Goal: Information Seeking & Learning: Check status

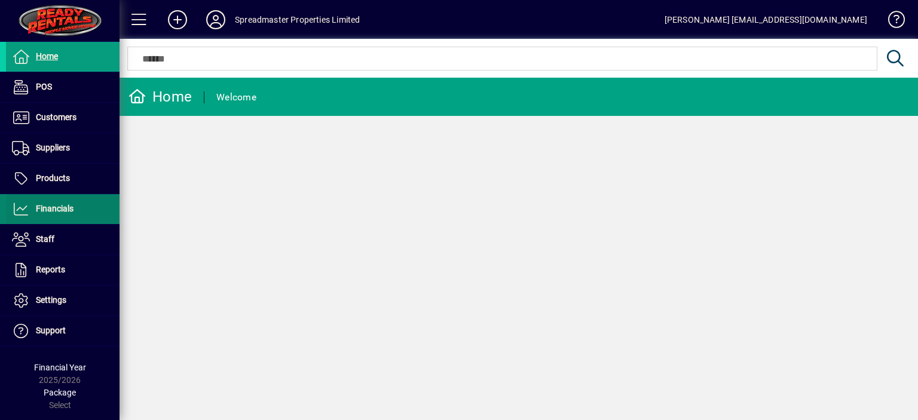
click at [62, 207] on span "Financials" at bounding box center [55, 209] width 38 height 10
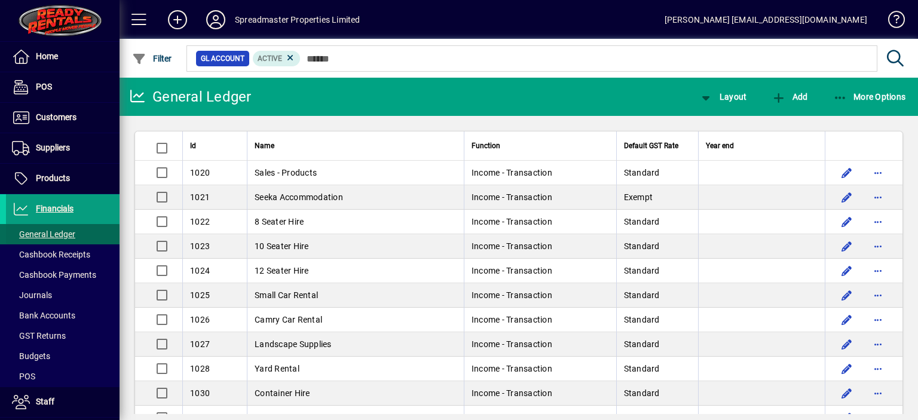
click at [55, 233] on span "General Ledger" at bounding box center [43, 235] width 63 height 10
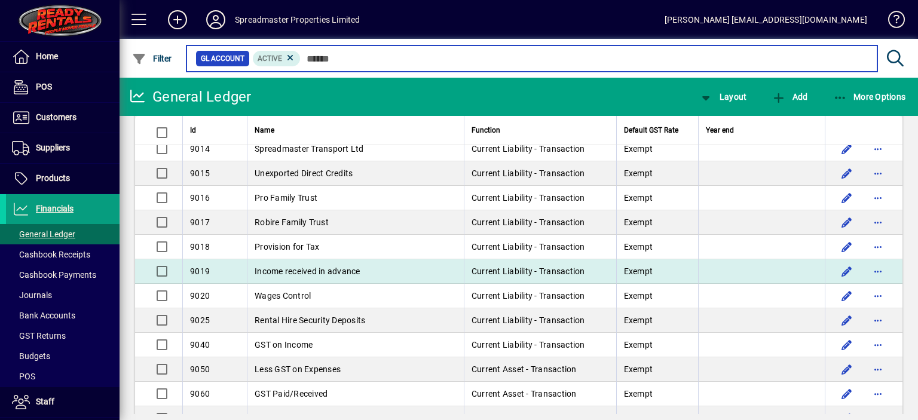
scroll to position [3063, 0]
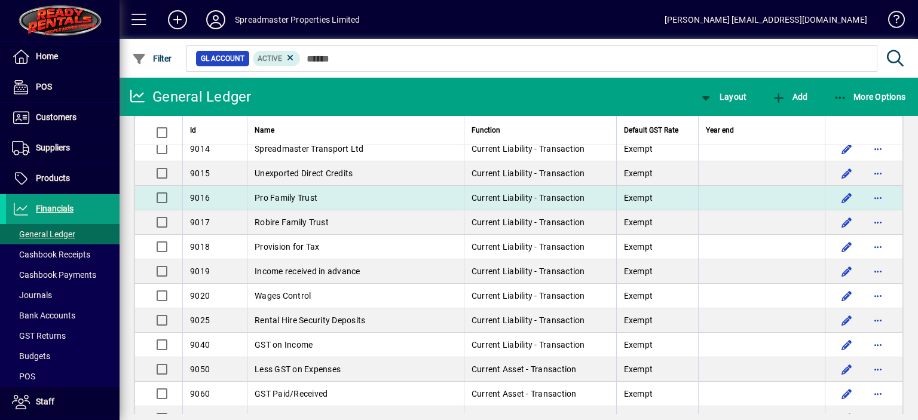
click at [282, 193] on span "Pro Family Trust" at bounding box center [286, 198] width 63 height 10
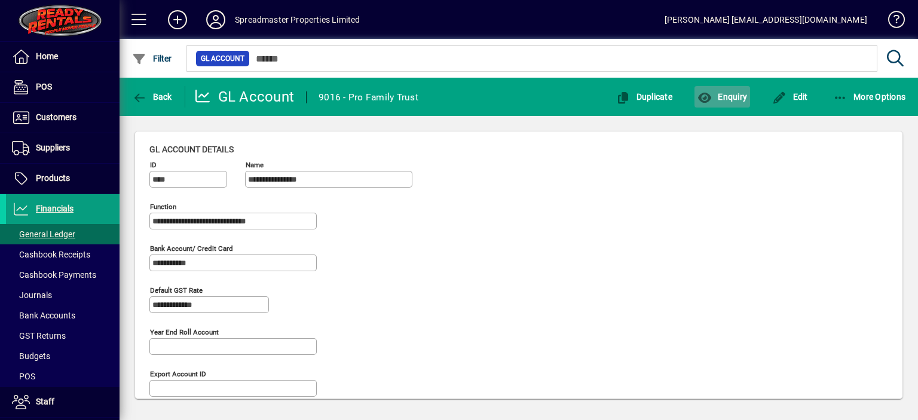
click at [732, 97] on span "Enquiry" at bounding box center [723, 97] width 50 height 10
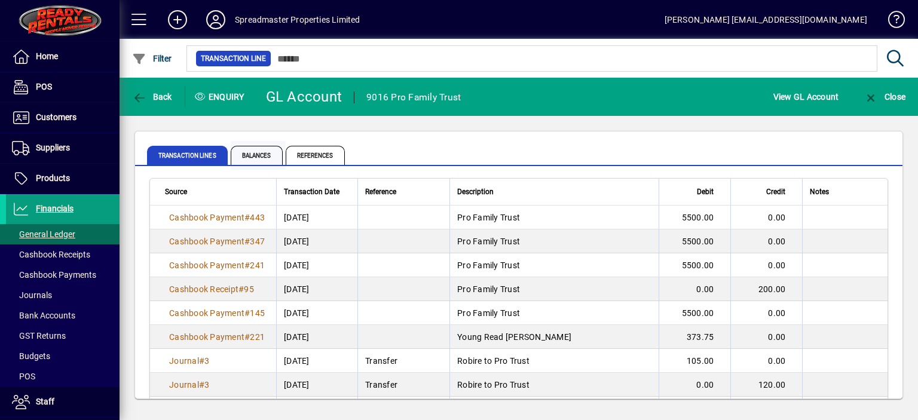
click at [255, 153] on span "Balances" at bounding box center [257, 155] width 52 height 19
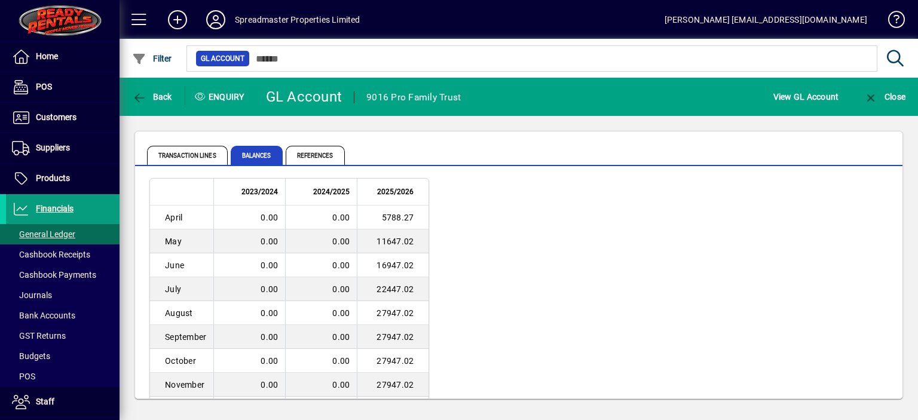
scroll to position [60, 0]
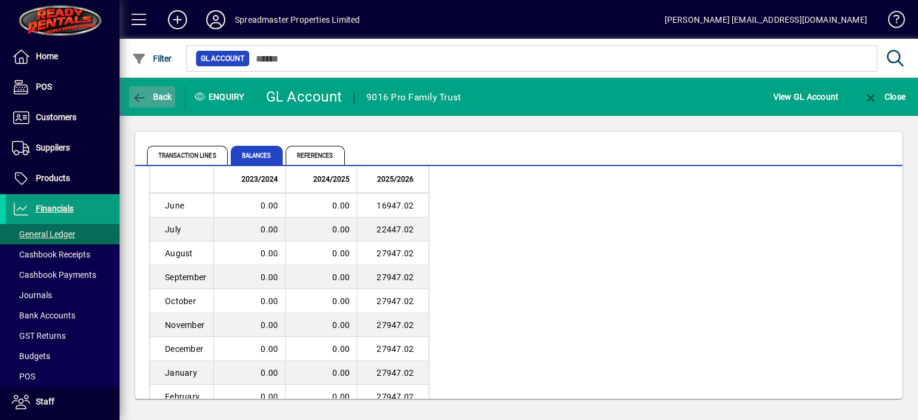
click at [157, 95] on span "Back" at bounding box center [152, 97] width 40 height 10
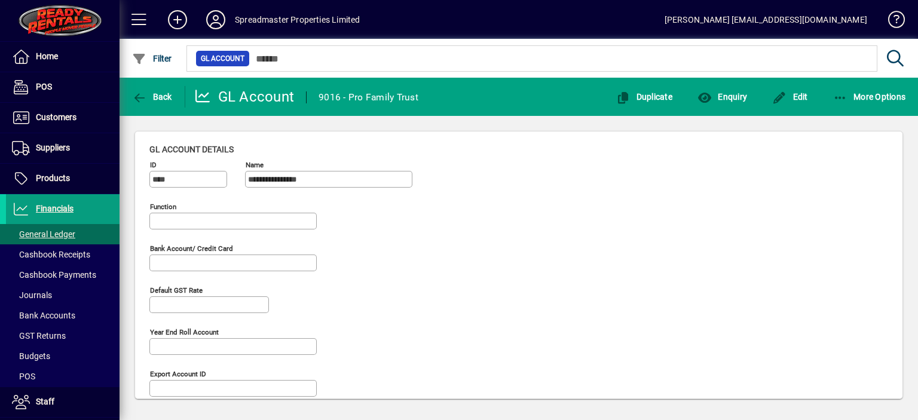
type input "**********"
click at [157, 95] on span "Back" at bounding box center [152, 97] width 40 height 10
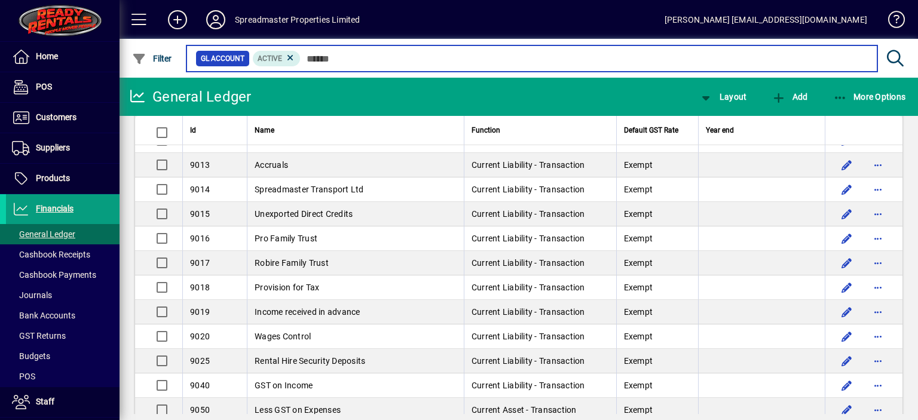
scroll to position [3047, 0]
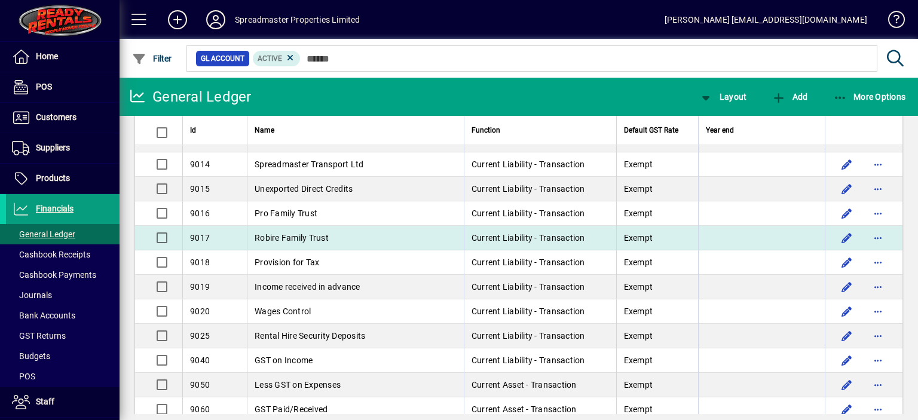
click at [298, 233] on span "Robire Family Trust" at bounding box center [292, 238] width 74 height 10
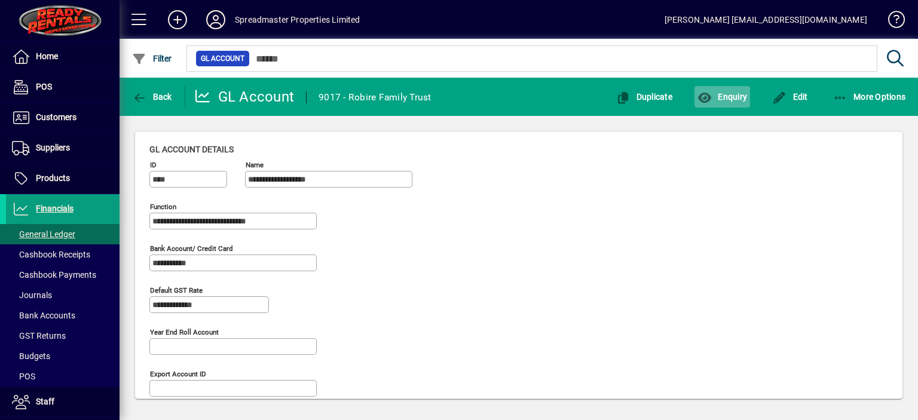
click at [733, 94] on span "Enquiry" at bounding box center [723, 97] width 50 height 10
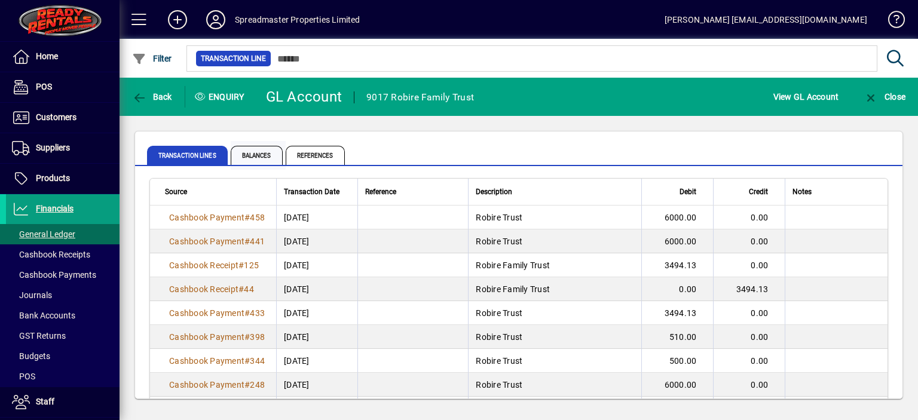
click at [262, 155] on span "Balances" at bounding box center [257, 155] width 52 height 19
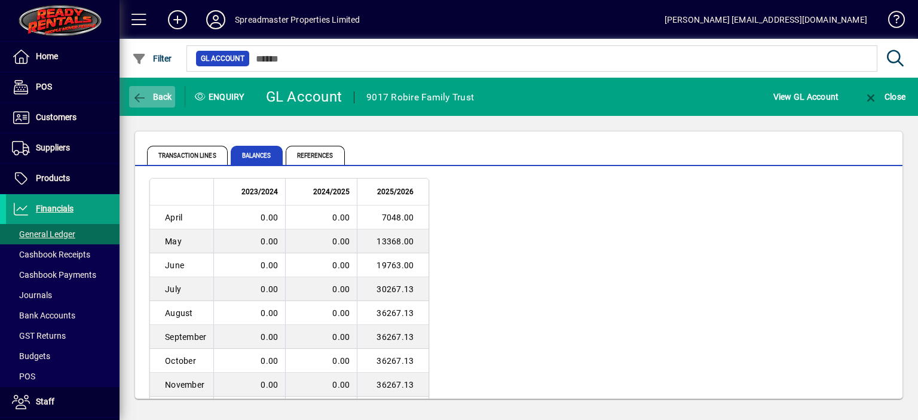
click at [158, 97] on span "Back" at bounding box center [152, 97] width 40 height 10
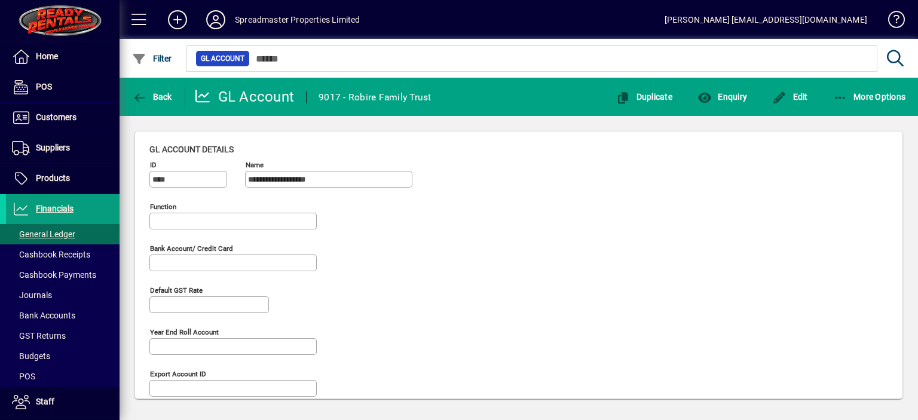
type input "**********"
click at [158, 97] on span "Back" at bounding box center [152, 97] width 40 height 10
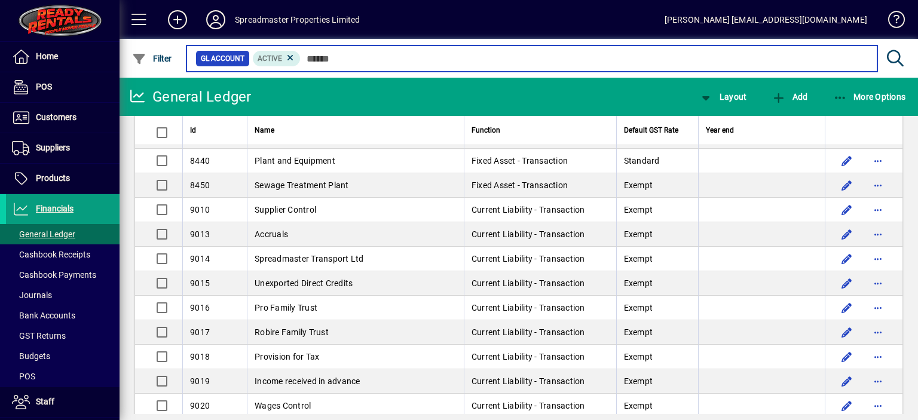
scroll to position [2959, 0]
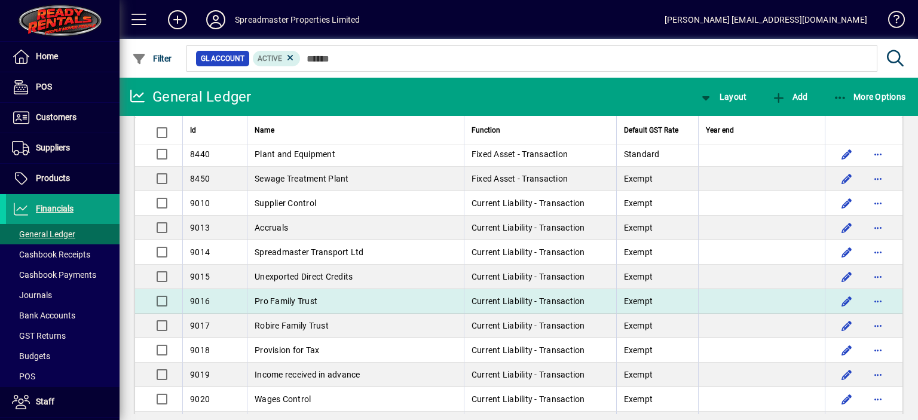
click at [282, 296] on span "Pro Family Trust" at bounding box center [286, 301] width 63 height 10
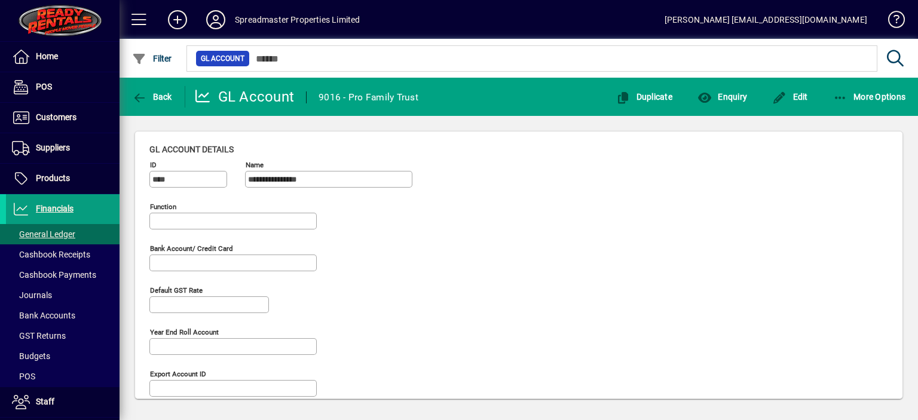
type input "**********"
click at [738, 95] on span "Enquiry" at bounding box center [723, 97] width 50 height 10
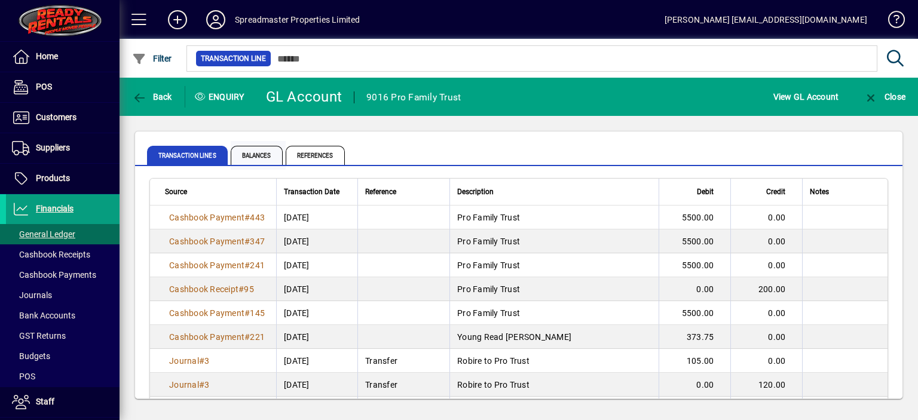
click at [264, 153] on span "Balances" at bounding box center [257, 155] width 52 height 19
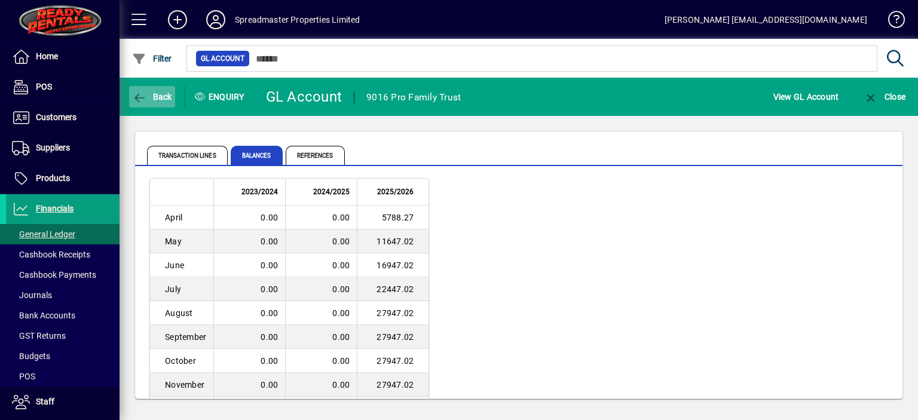
click at [153, 95] on span "Back" at bounding box center [152, 97] width 40 height 10
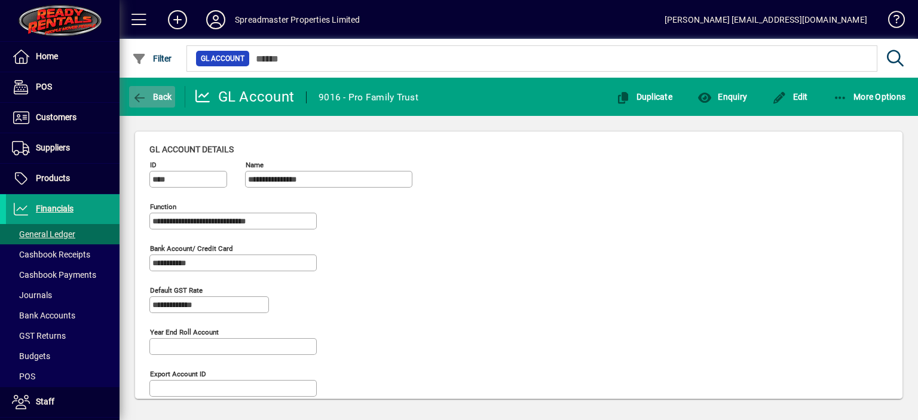
click at [153, 93] on span "Back" at bounding box center [152, 97] width 40 height 10
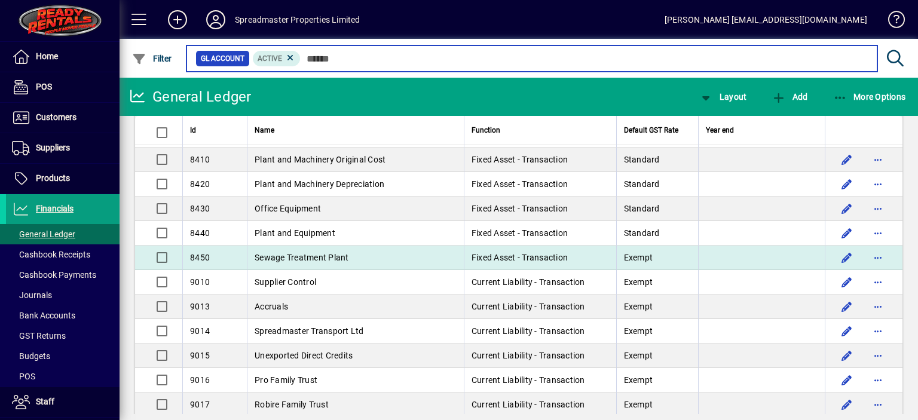
scroll to position [2894, 0]
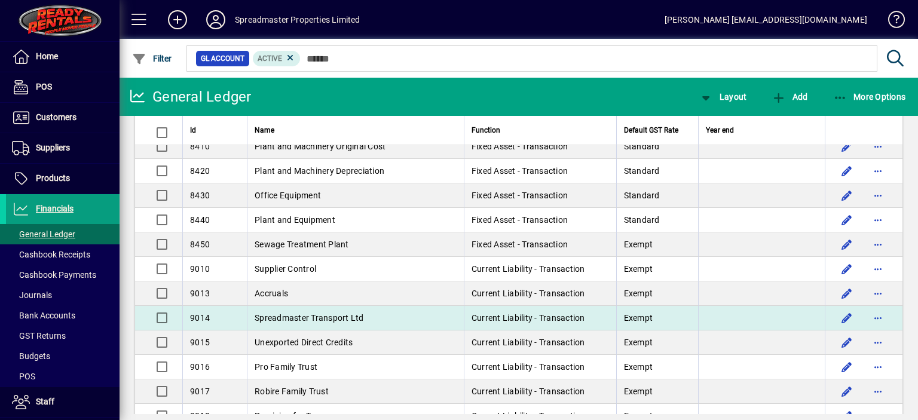
click at [342, 313] on span "Spreadmaster Transport Ltd" at bounding box center [309, 318] width 109 height 10
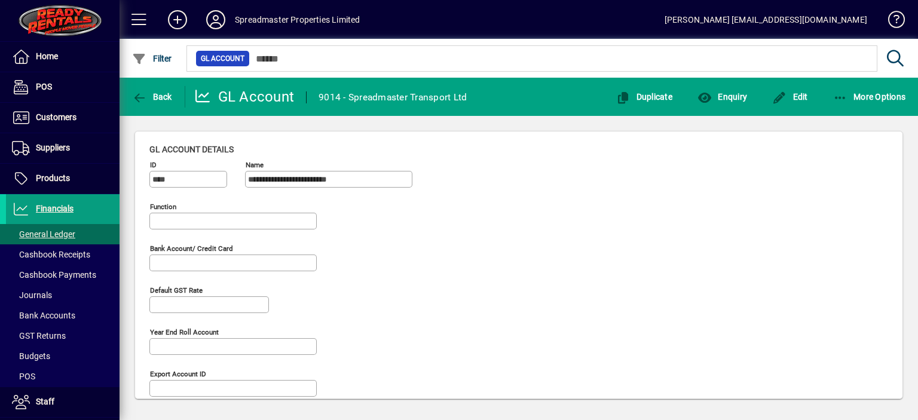
type input "**********"
click at [729, 96] on span "Enquiry" at bounding box center [723, 97] width 50 height 10
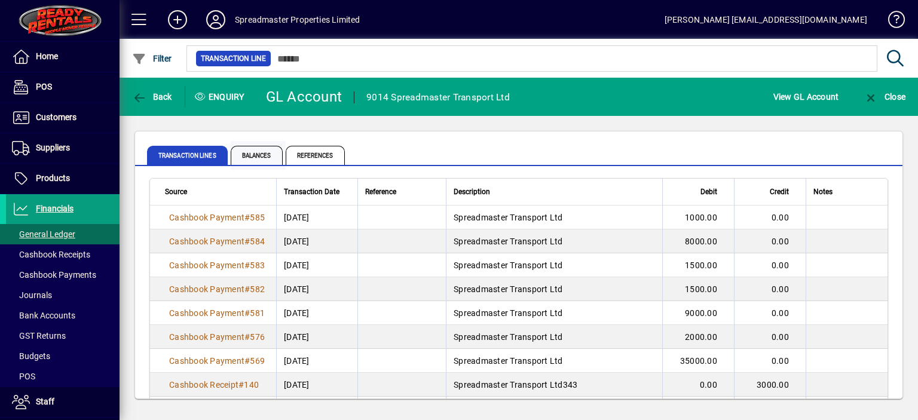
click at [253, 154] on span "Balances" at bounding box center [257, 155] width 52 height 19
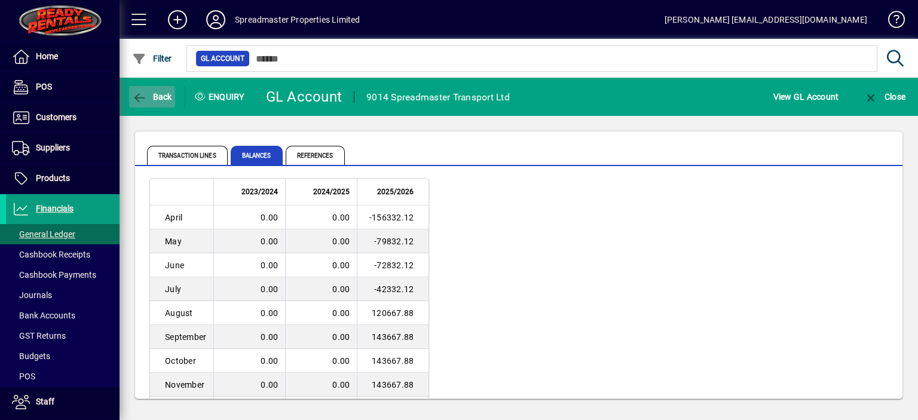
click at [155, 95] on span "Back" at bounding box center [152, 97] width 40 height 10
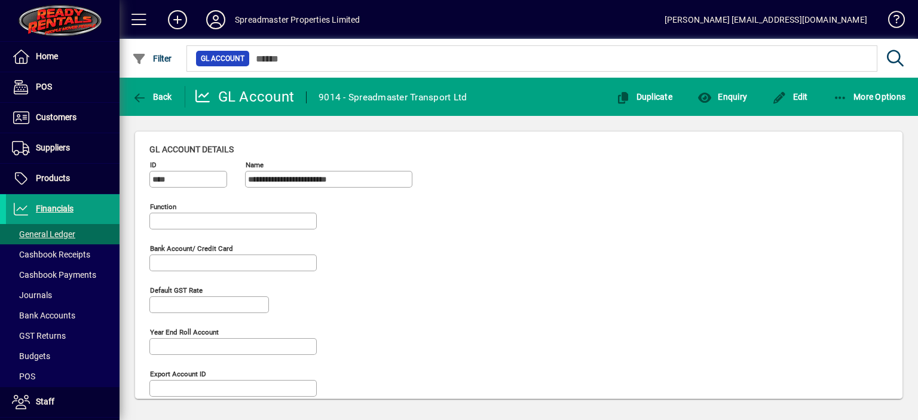
type input "**********"
click at [160, 95] on span "Back" at bounding box center [152, 97] width 40 height 10
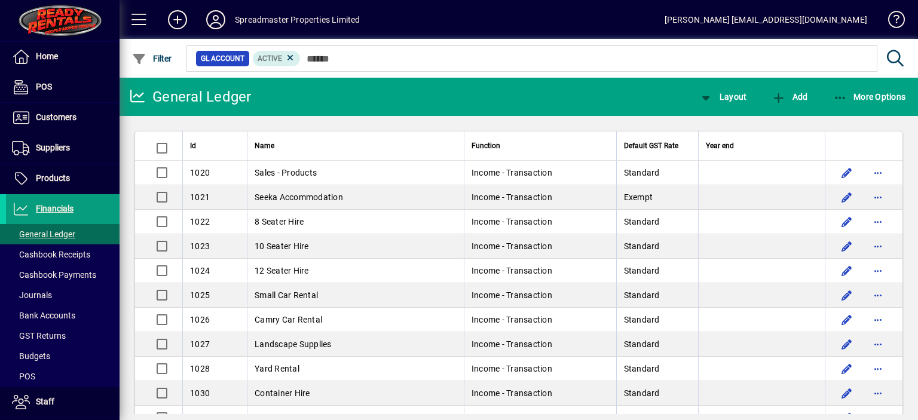
click at [217, 22] on icon at bounding box center [216, 19] width 24 height 19
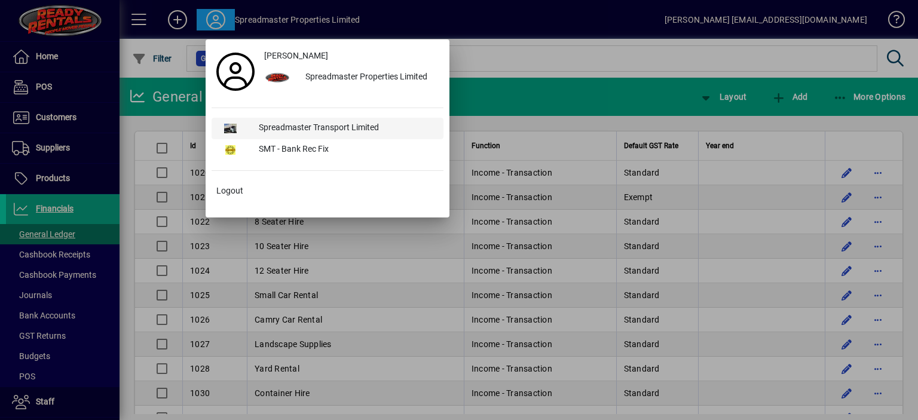
click at [301, 124] on div "Spreadmaster Transport Limited" at bounding box center [346, 129] width 194 height 22
